Goal: Task Accomplishment & Management: Manage account settings

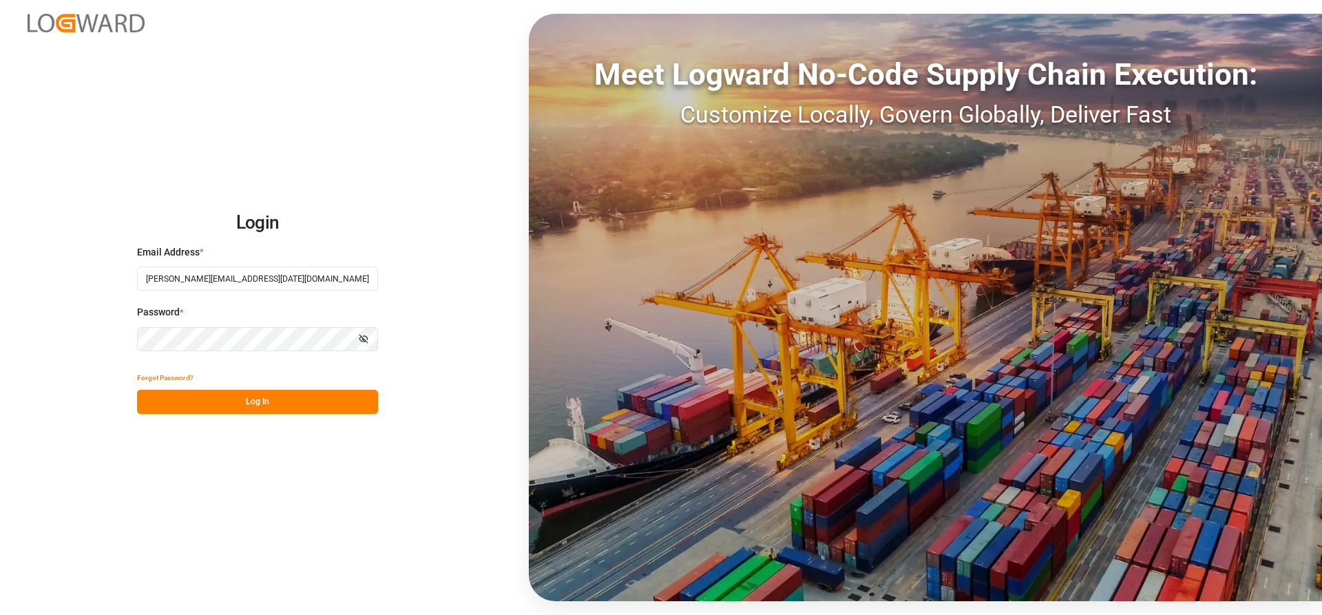
click at [191, 393] on button "Log In" at bounding box center [257, 402] width 241 height 24
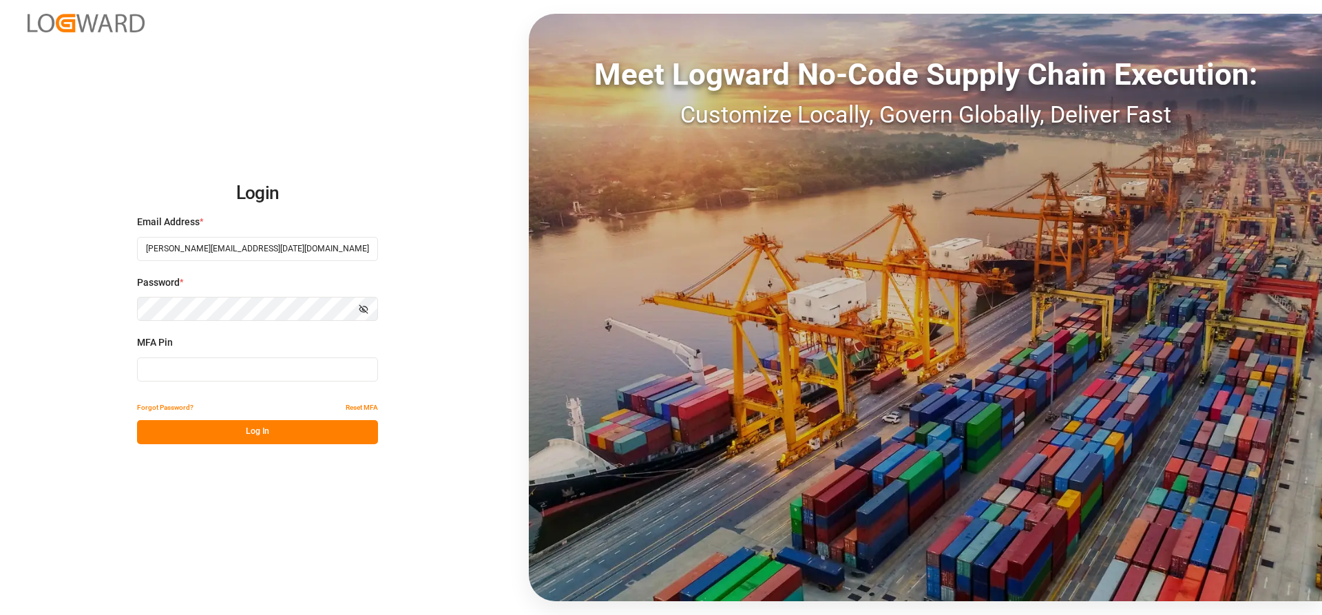
click at [169, 372] on input at bounding box center [257, 369] width 241 height 24
type input "9"
type input "139343"
click at [229, 435] on button "Log In" at bounding box center [257, 432] width 241 height 24
